Goal: Navigation & Orientation: Find specific page/section

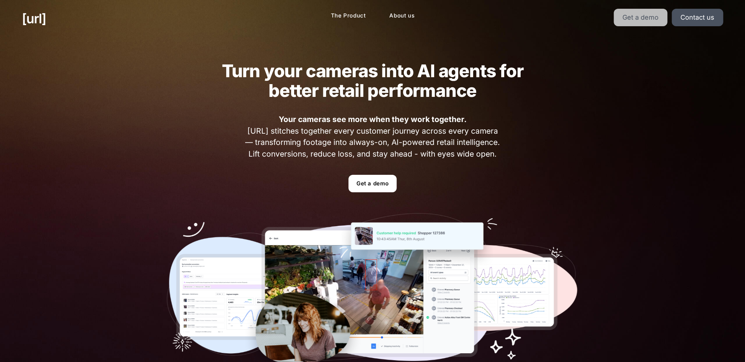
click at [656, 22] on link "Get a demo" at bounding box center [640, 18] width 54 height 18
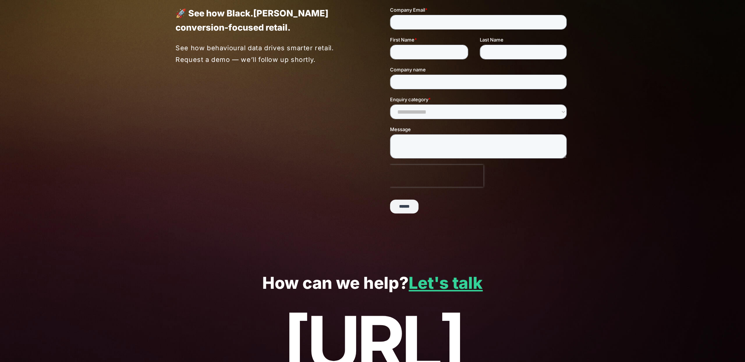
scroll to position [133, 0]
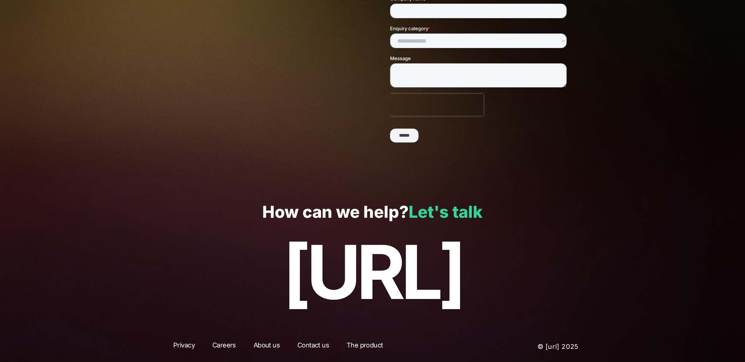
click at [462, 216] on link "Let's talk" at bounding box center [445, 212] width 74 height 20
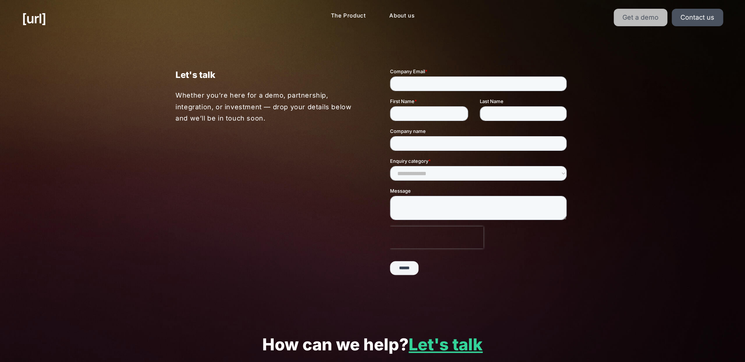
click at [652, 13] on link "Get a demo" at bounding box center [640, 18] width 54 height 18
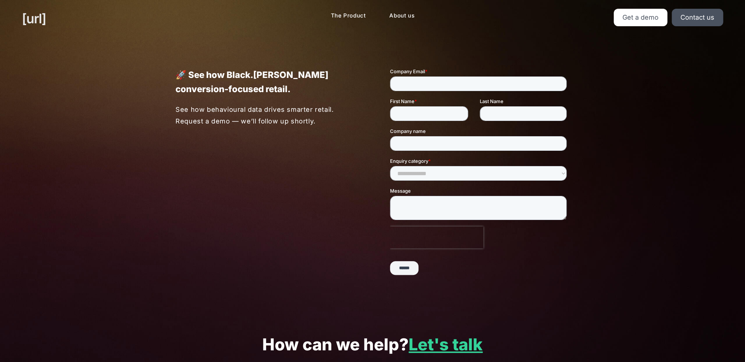
click at [46, 17] on link "[URL]" at bounding box center [34, 19] width 24 height 20
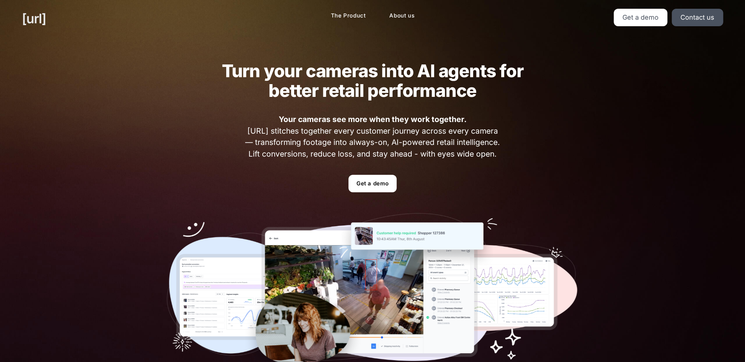
drag, startPoint x: 63, startPoint y: 19, endPoint x: 67, endPoint y: 22, distance: 4.3
